Goal: Use online tool/utility: Use online tool/utility

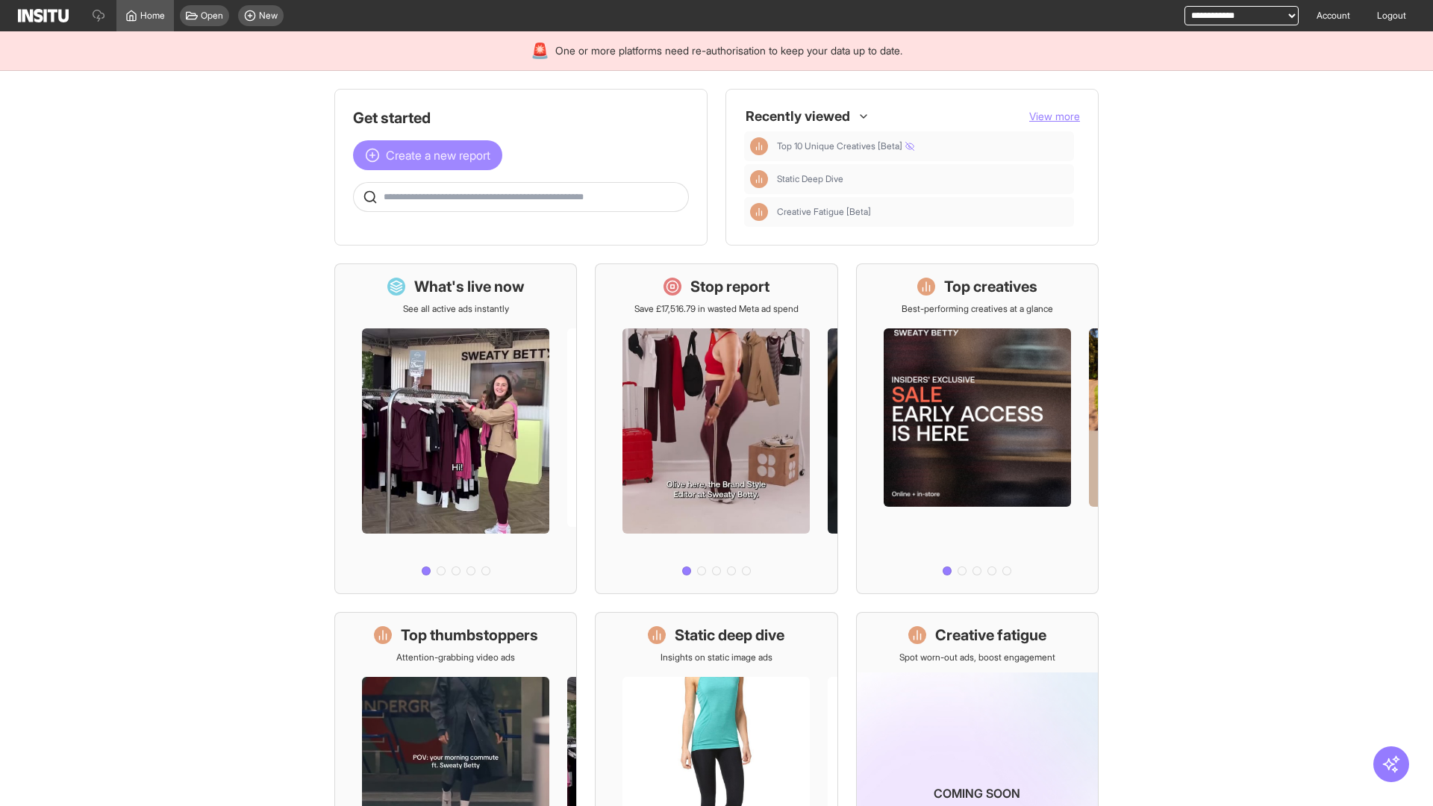
click at [431, 155] on span "Create a new report" at bounding box center [438, 155] width 104 height 18
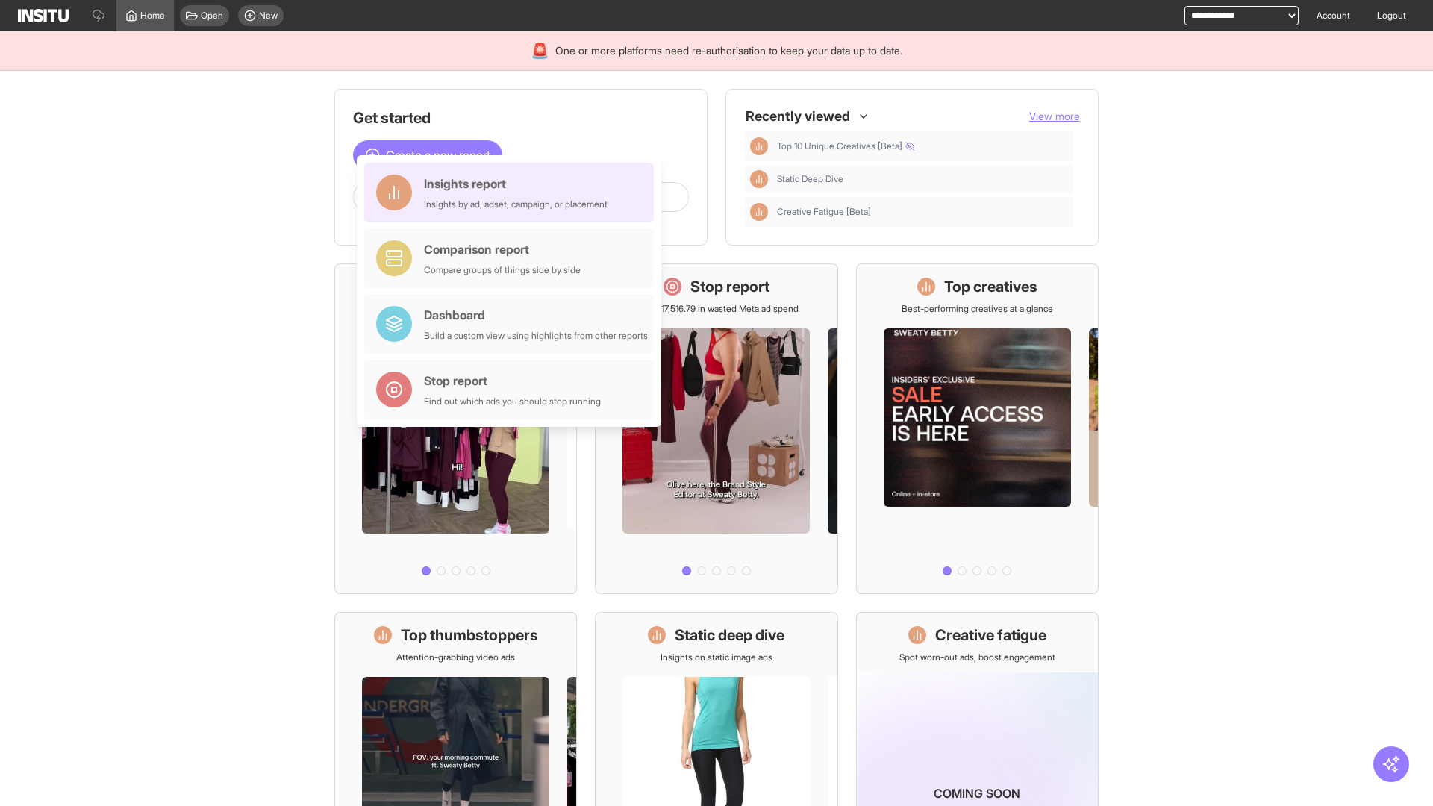
click at [513, 192] on div "Insights report Insights by ad, adset, campaign, or placement" at bounding box center [516, 193] width 184 height 36
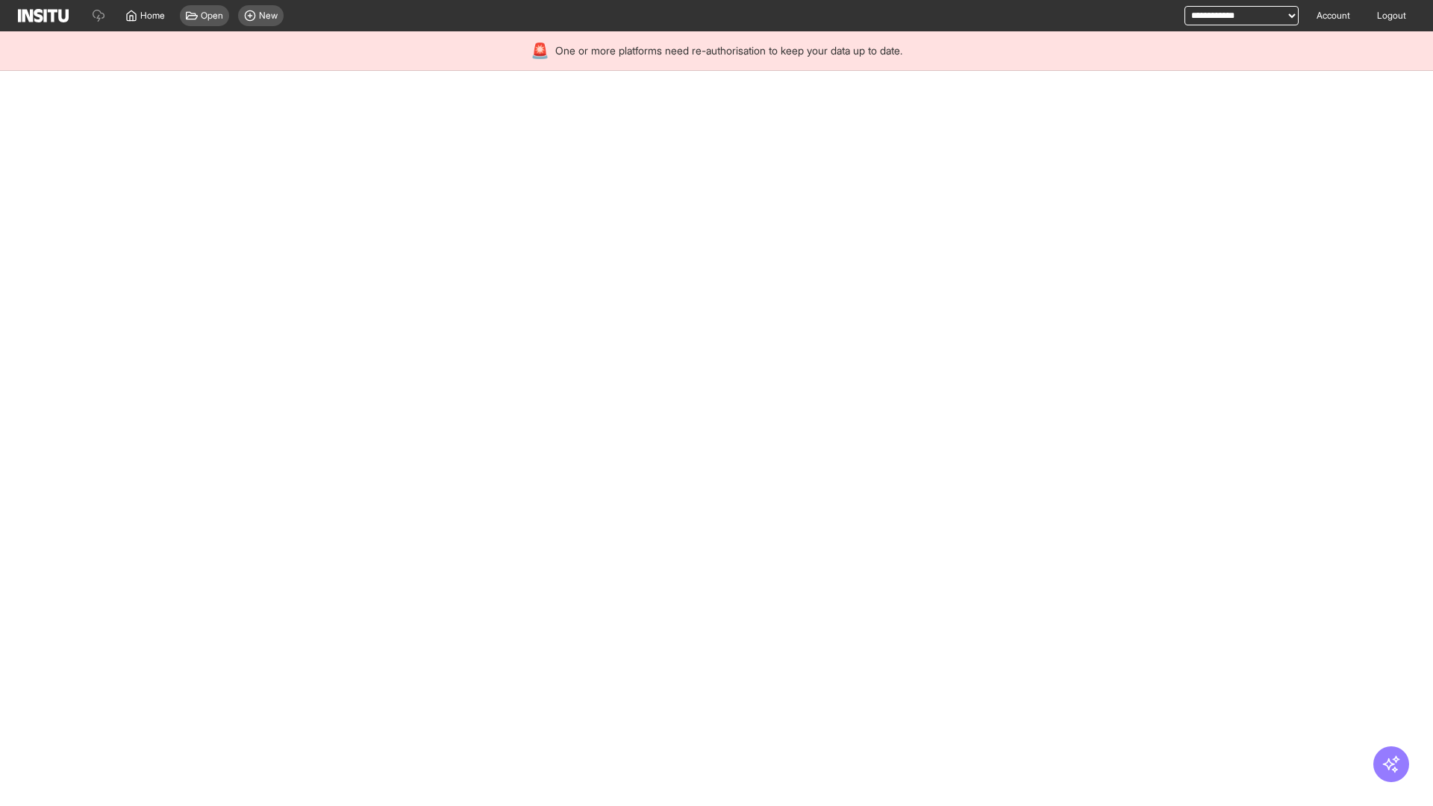
select select "**"
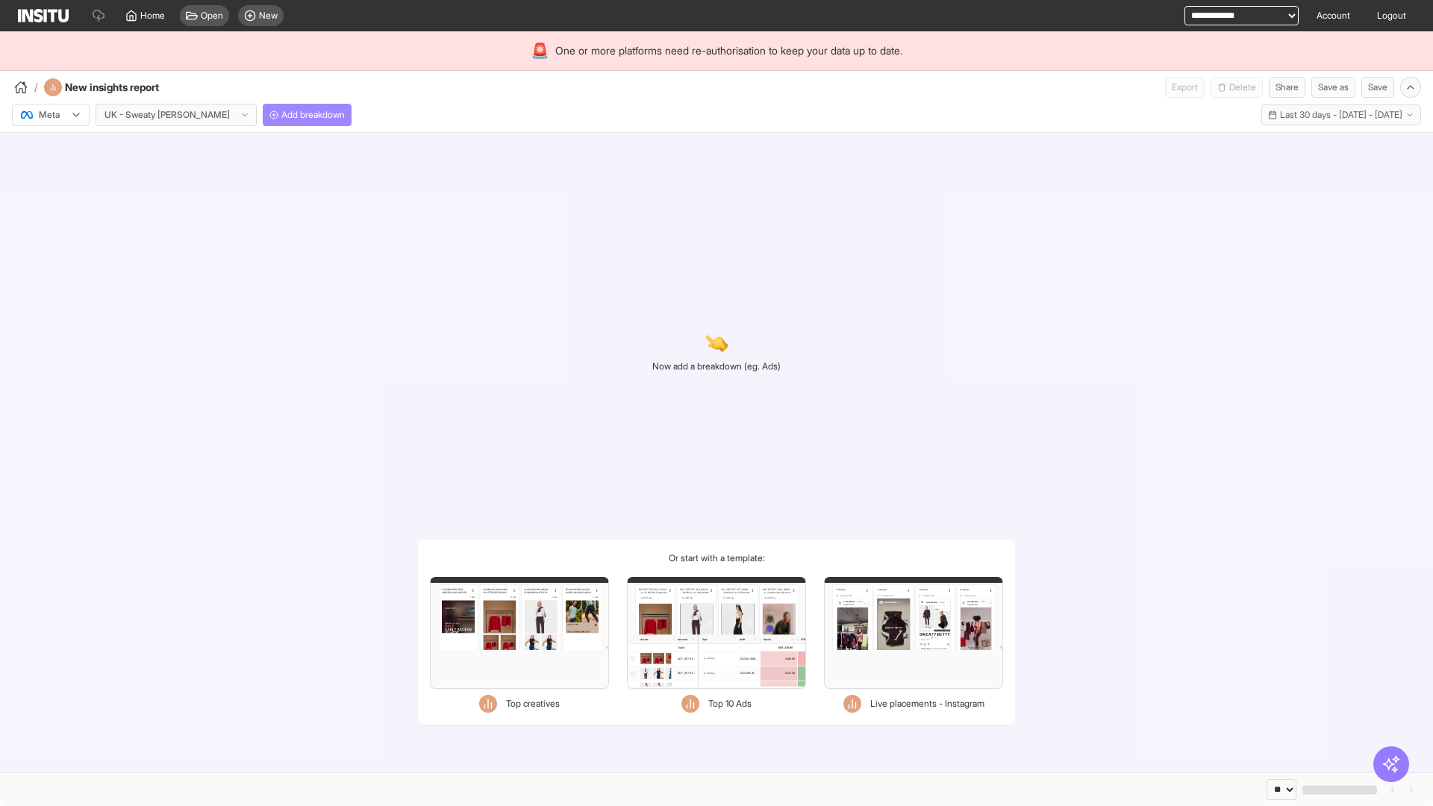
click at [281, 115] on span "Add breakdown" at bounding box center [312, 115] width 63 height 12
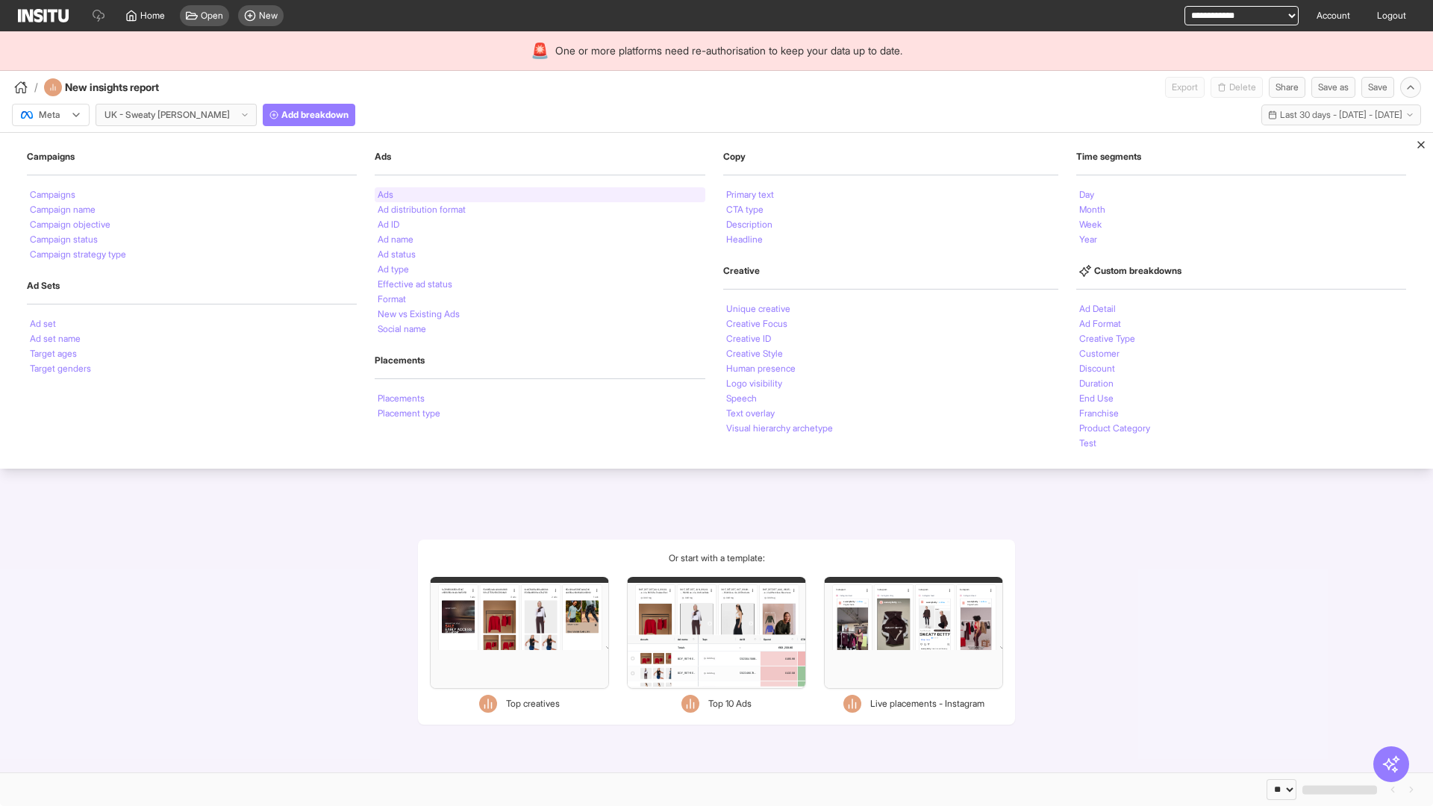
click at [383, 195] on li "Ads" at bounding box center [386, 194] width 16 height 9
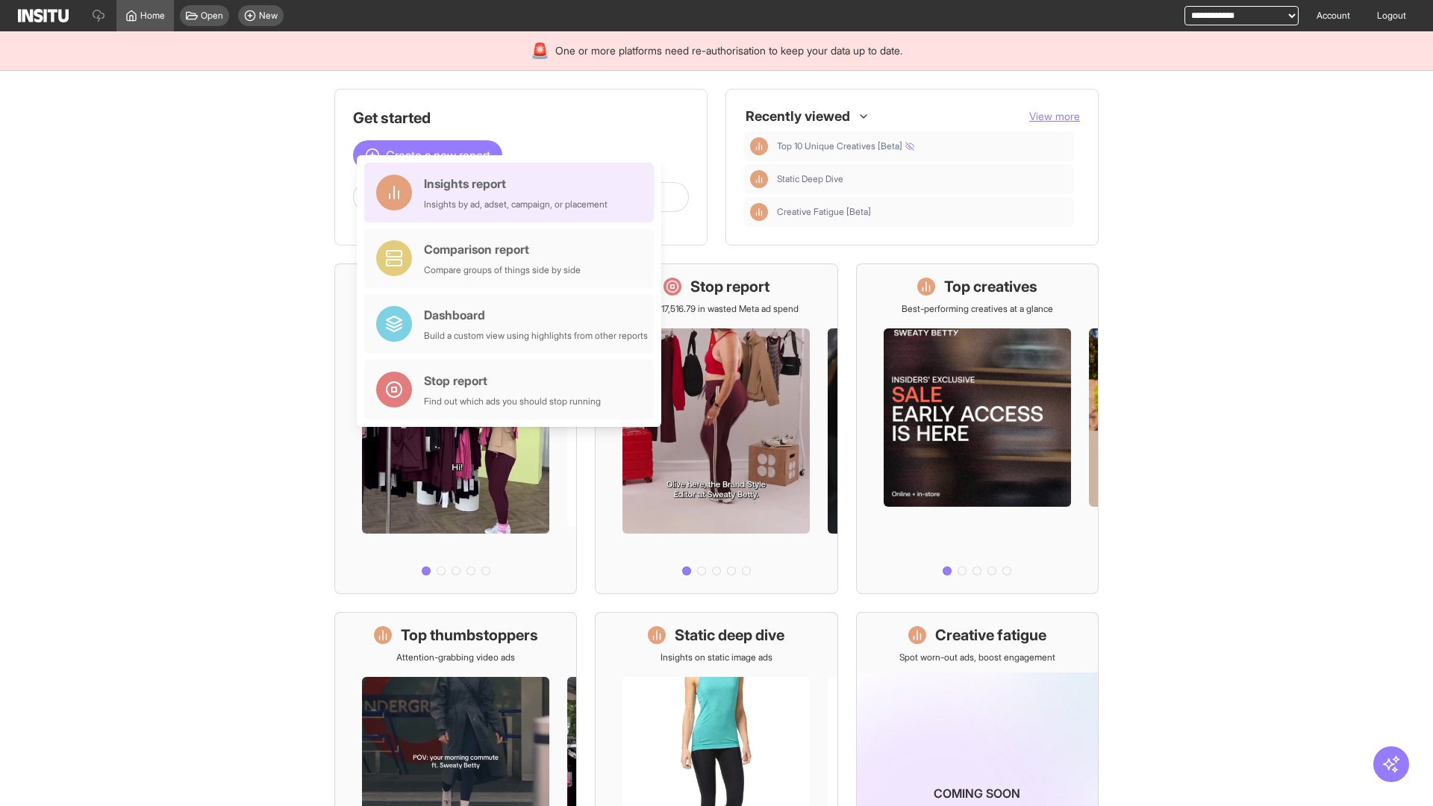
click at [513, 192] on div "Insights report Insights by ad, adset, campaign, or placement" at bounding box center [516, 193] width 184 height 36
